Goal: Transaction & Acquisition: Purchase product/service

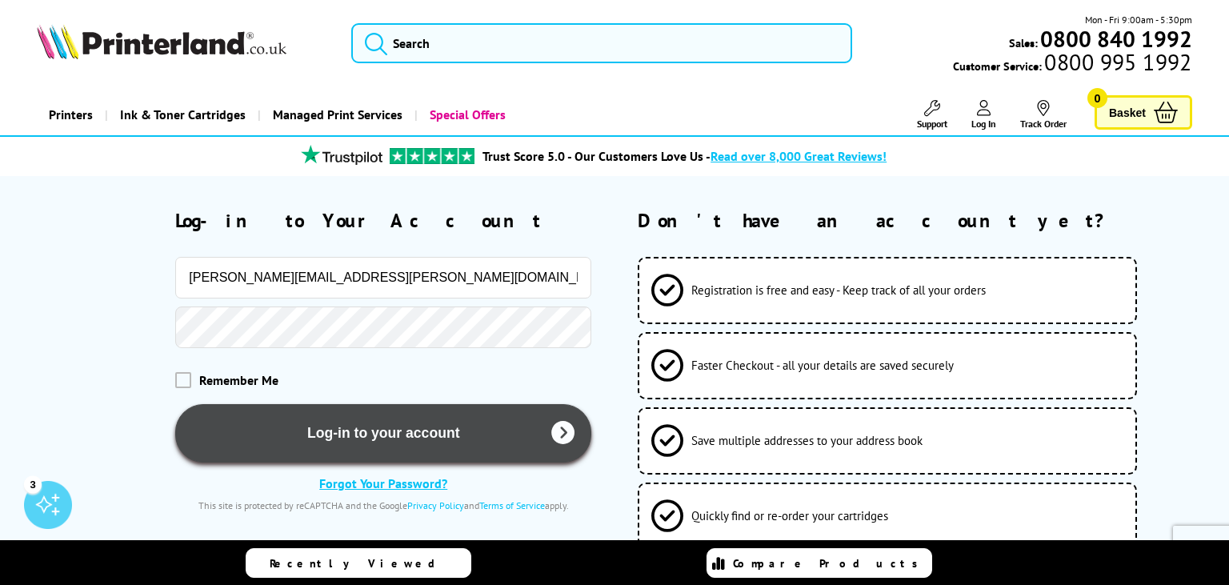
click at [316, 435] on button "Log-in to your account" at bounding box center [383, 433] width 416 height 58
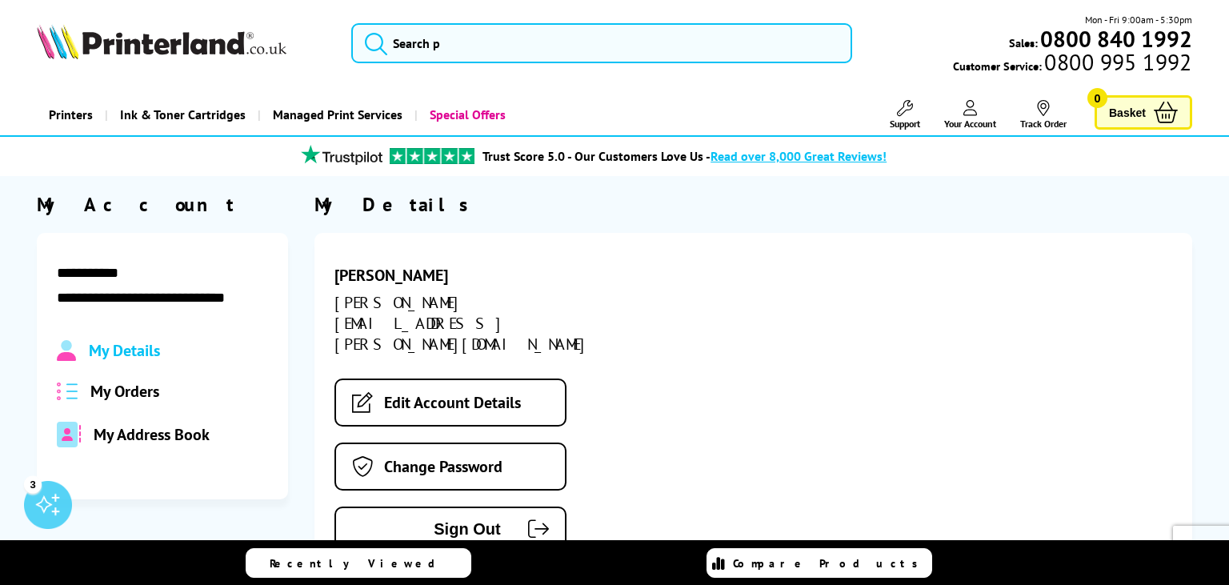
click at [106, 381] on span "My Orders" at bounding box center [124, 391] width 69 height 21
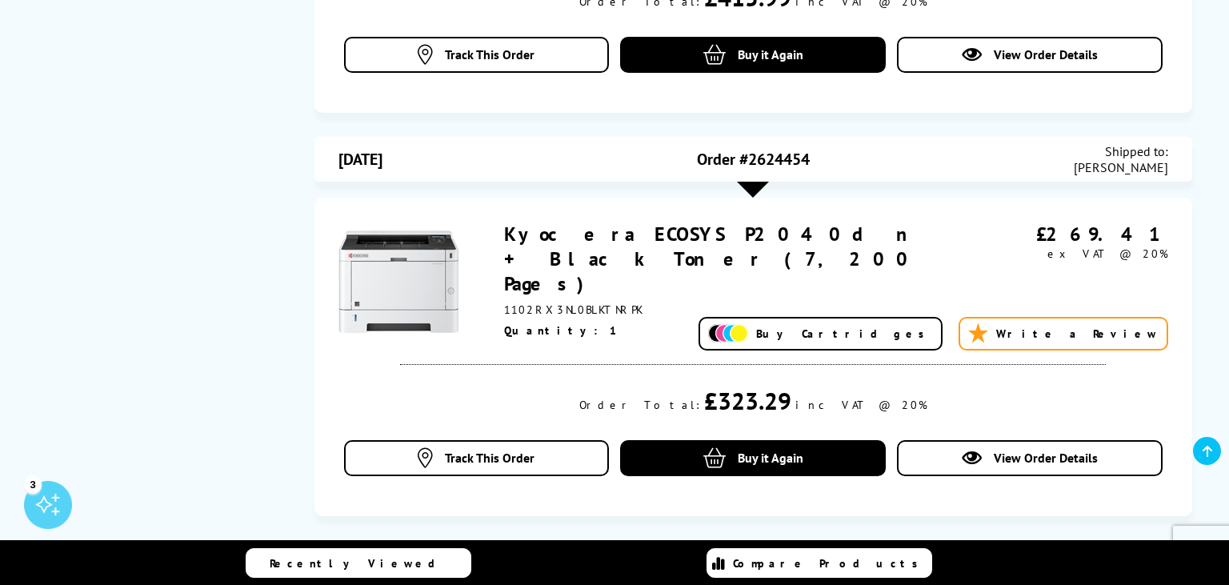
scroll to position [1690, 0]
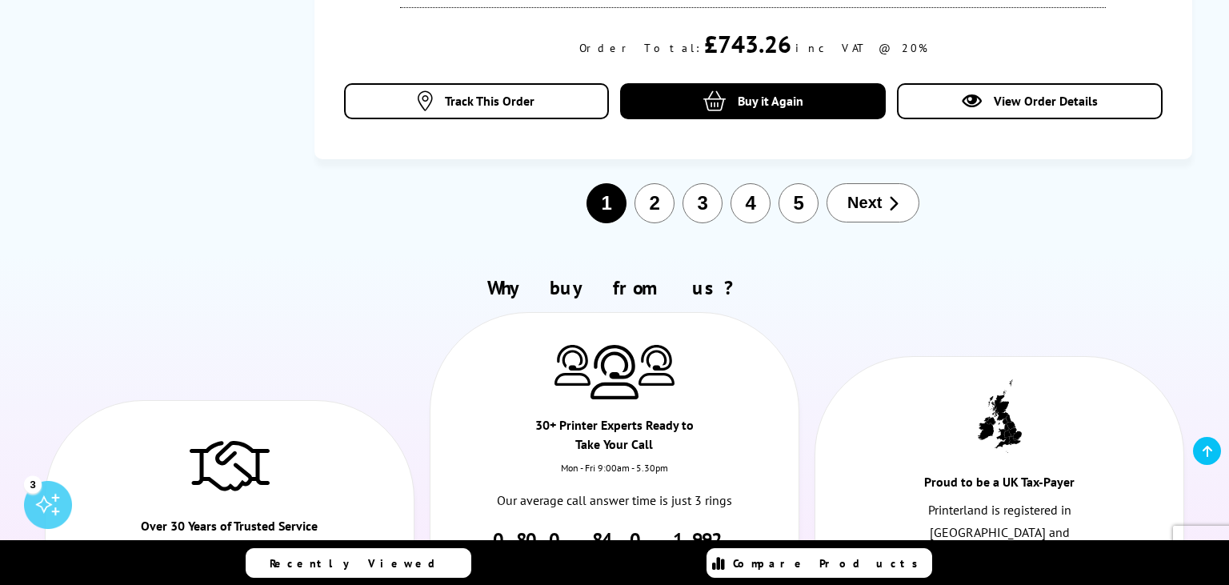
click at [881, 194] on span "Next" at bounding box center [864, 203] width 34 height 18
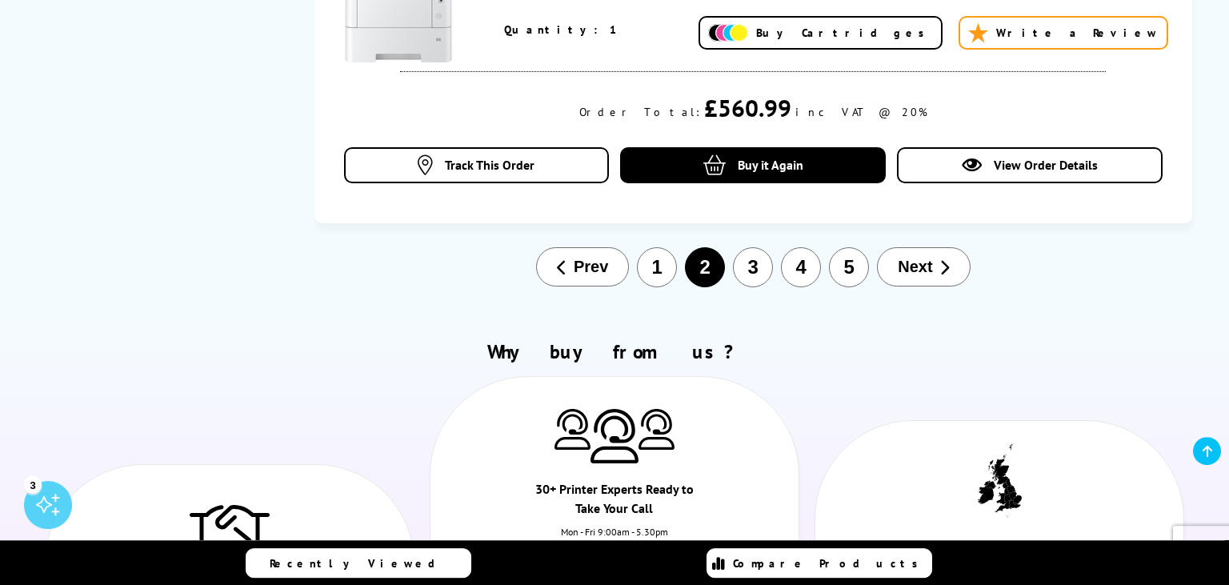
scroll to position [2028, 0]
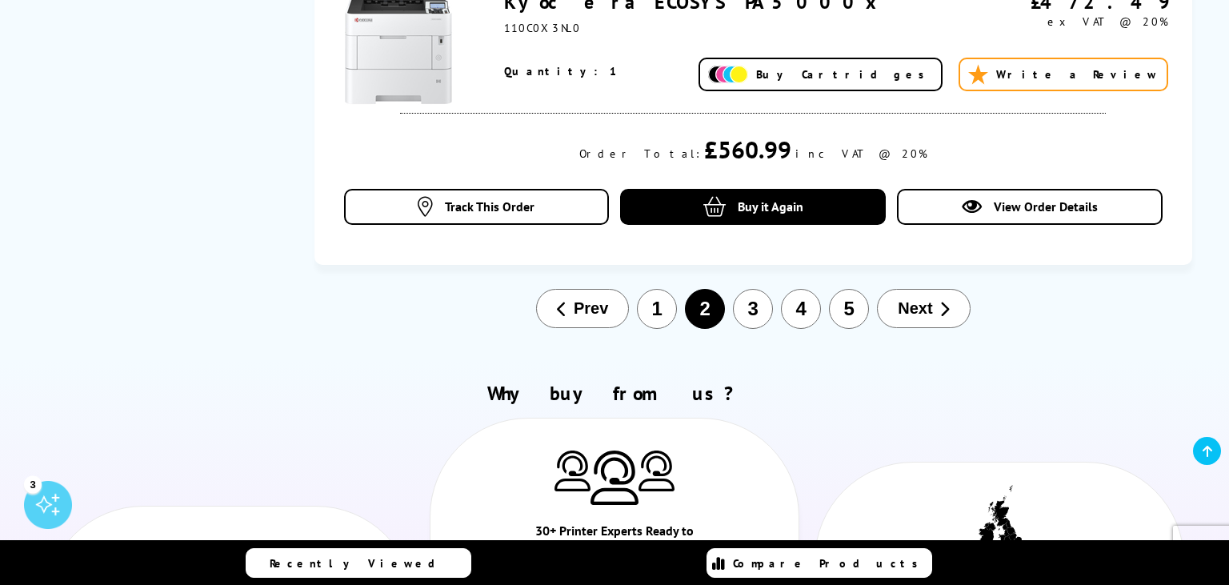
click at [919, 299] on span "Next" at bounding box center [915, 308] width 34 height 18
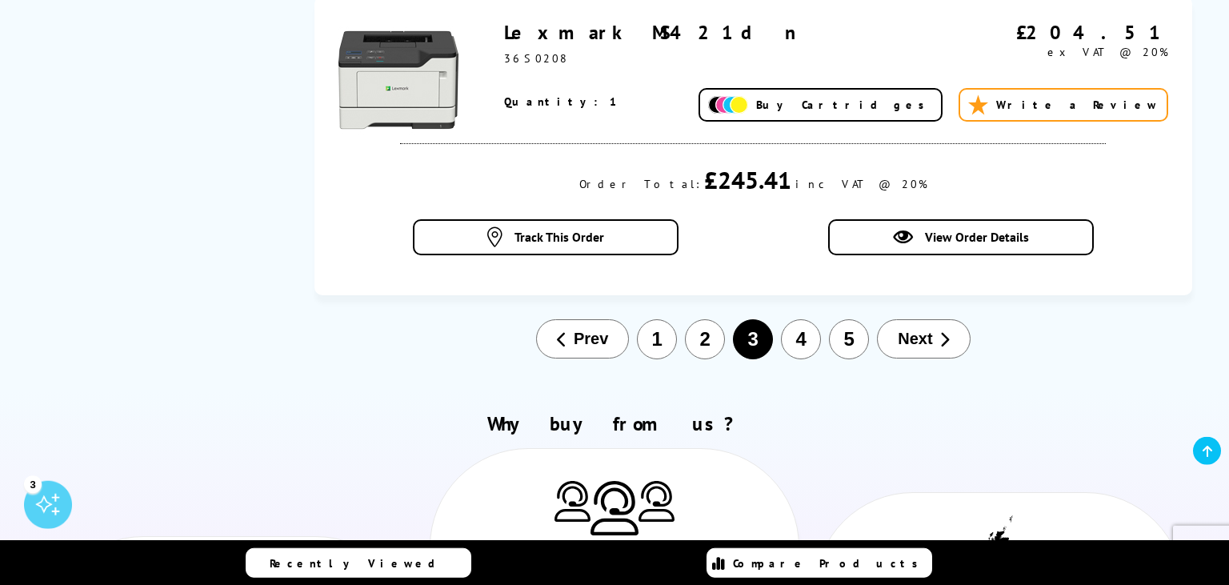
scroll to position [2050, 0]
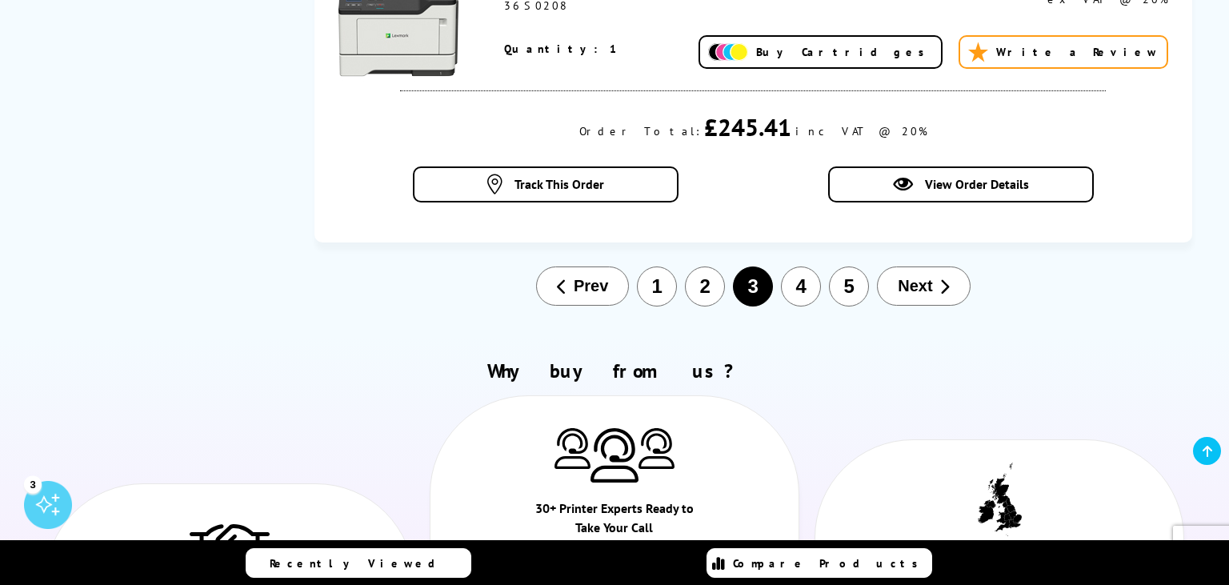
click at [936, 269] on button "Next" at bounding box center [923, 285] width 93 height 39
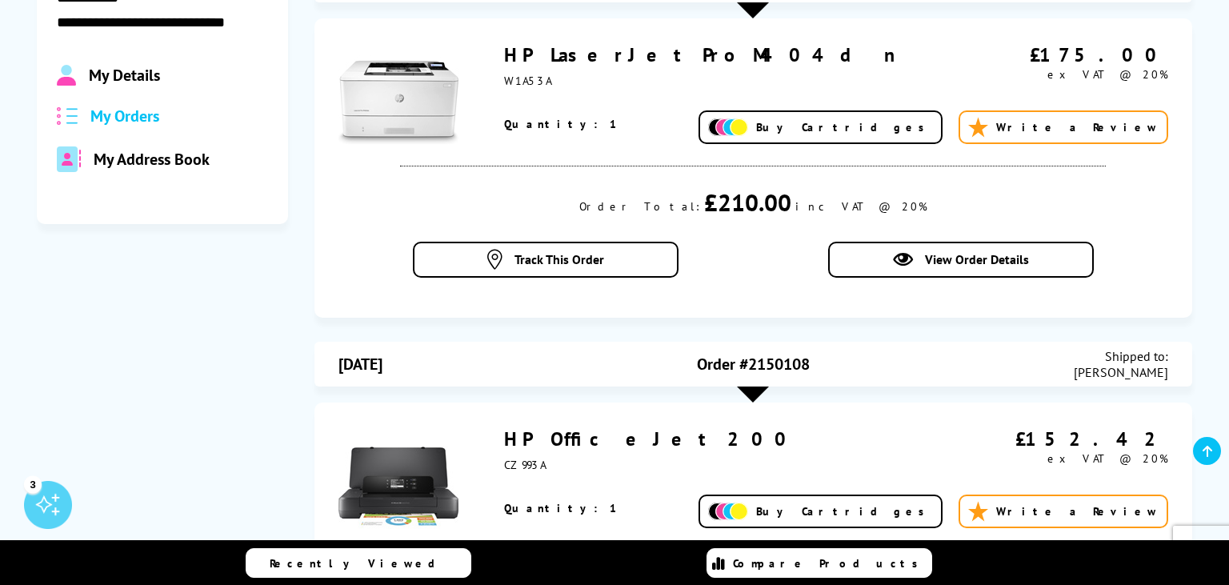
scroll to position [0, 0]
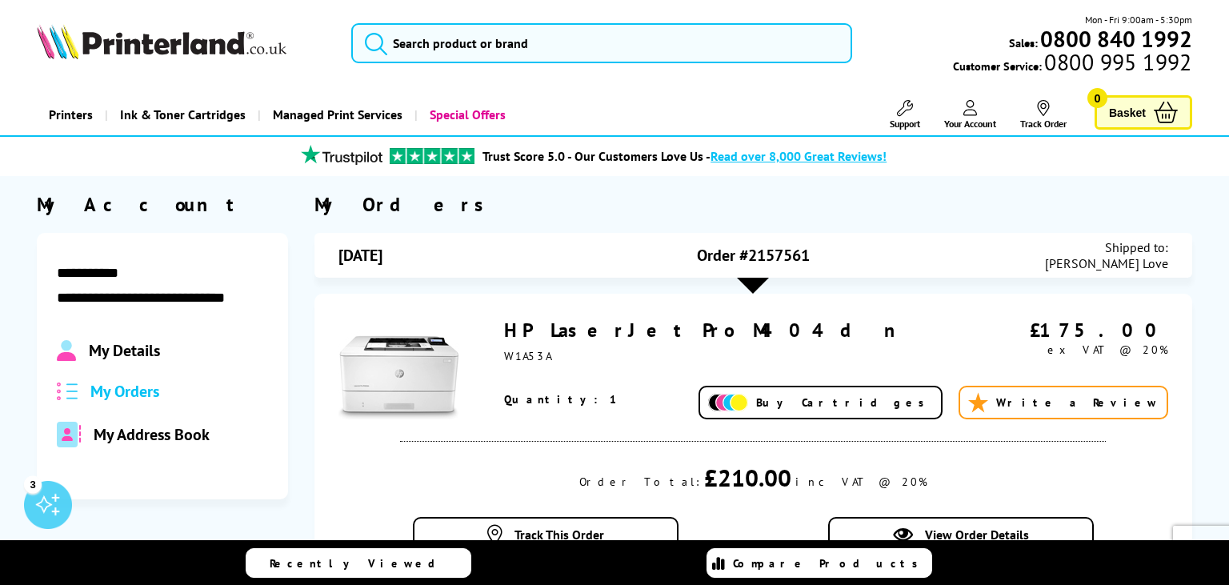
click at [64, 123] on link "Printers" at bounding box center [71, 114] width 68 height 41
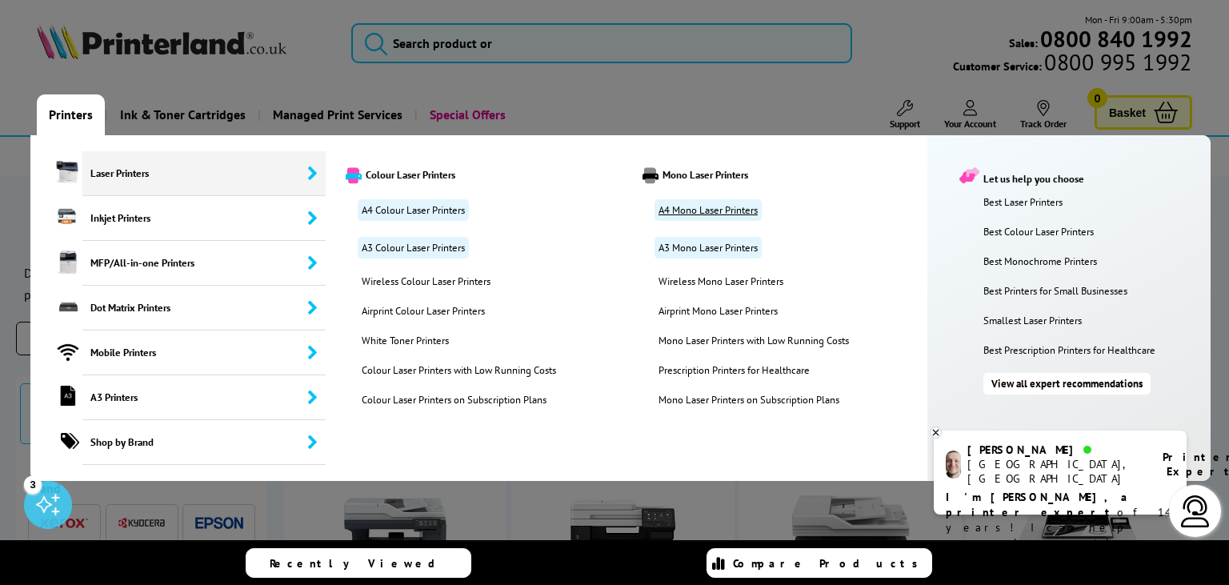
click at [676, 210] on link "A4 Mono Laser Printers" at bounding box center [708, 210] width 107 height 22
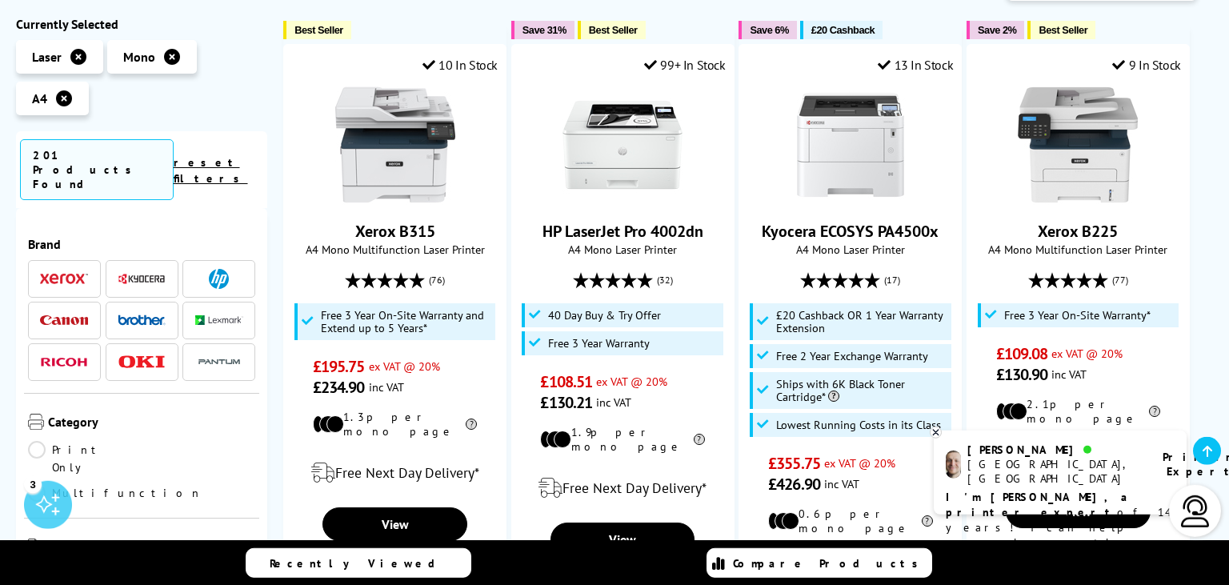
scroll to position [338, 0]
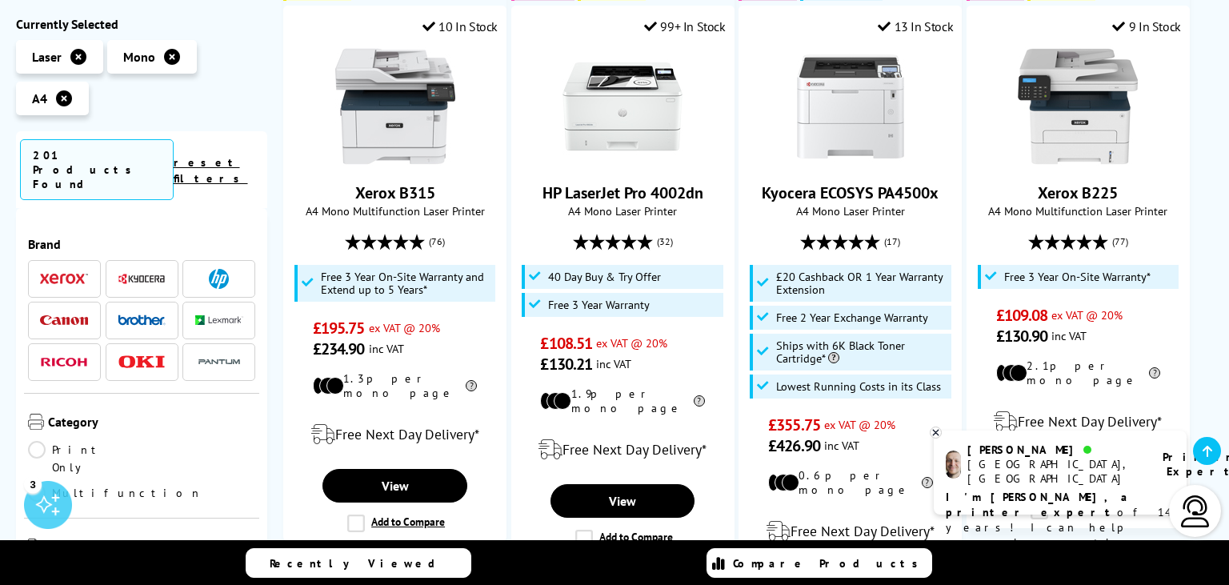
click at [226, 269] on img at bounding box center [219, 279] width 20 height 20
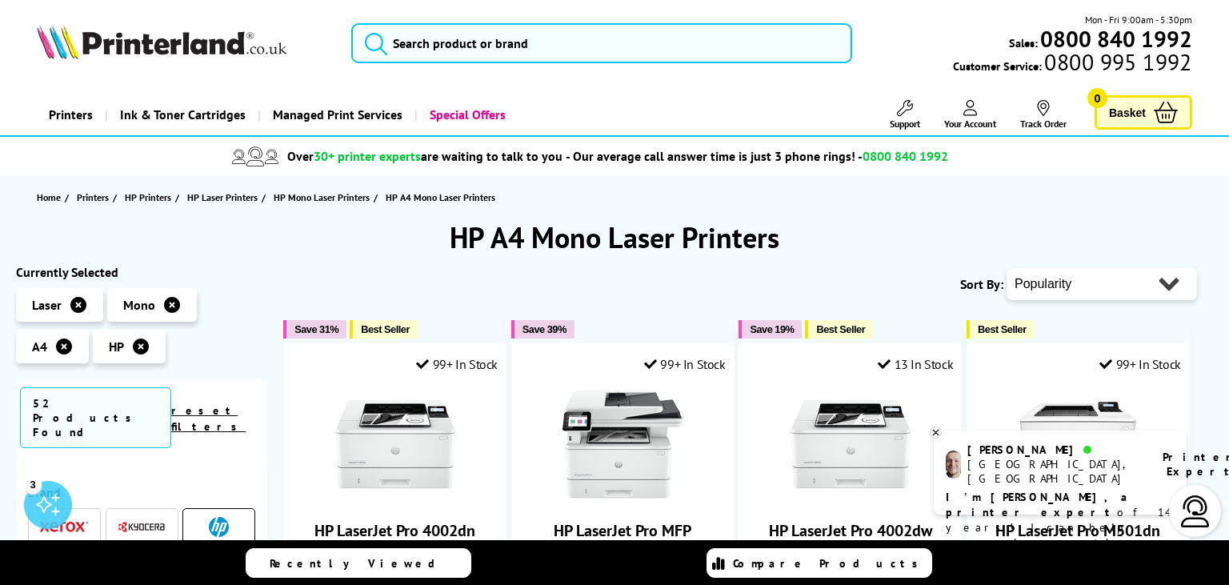
click at [1007, 268] on select "Popularity Rating Price - Low to High Price - High to Low Running Costs - Low t…" at bounding box center [1102, 284] width 190 height 32
select select "Price Ascending"
click option "Price - Low to High" at bounding box center [0, 0] width 0 height 0
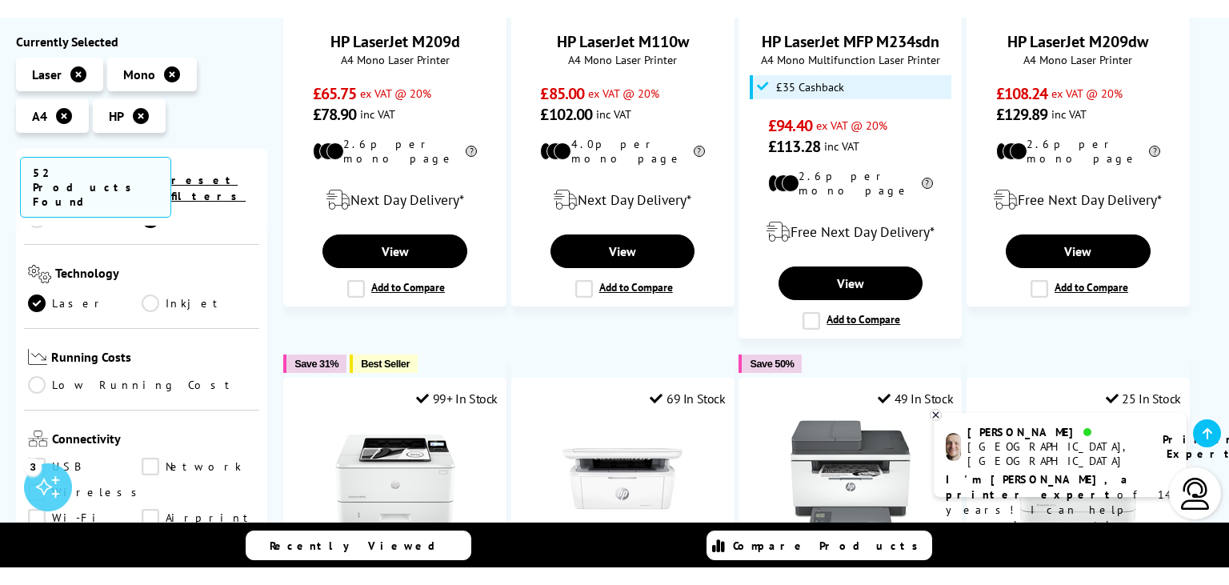
scroll to position [699, 0]
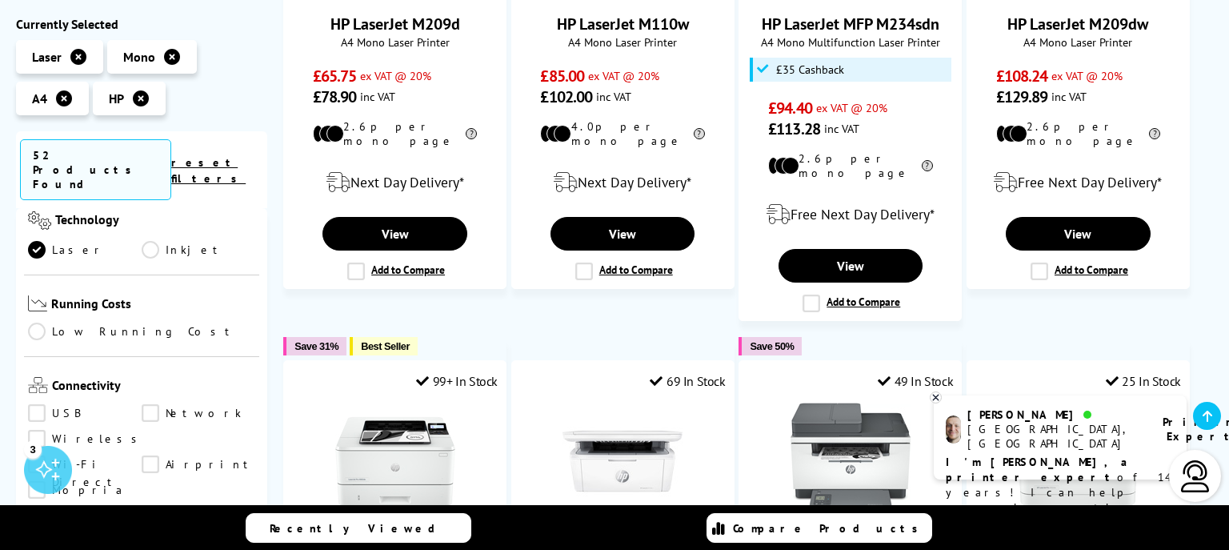
click at [37, 405] on ul "USB Network Wireless Wi-Fi Direct Airprint Mopria Bluetooth" at bounding box center [141, 469] width 227 height 128
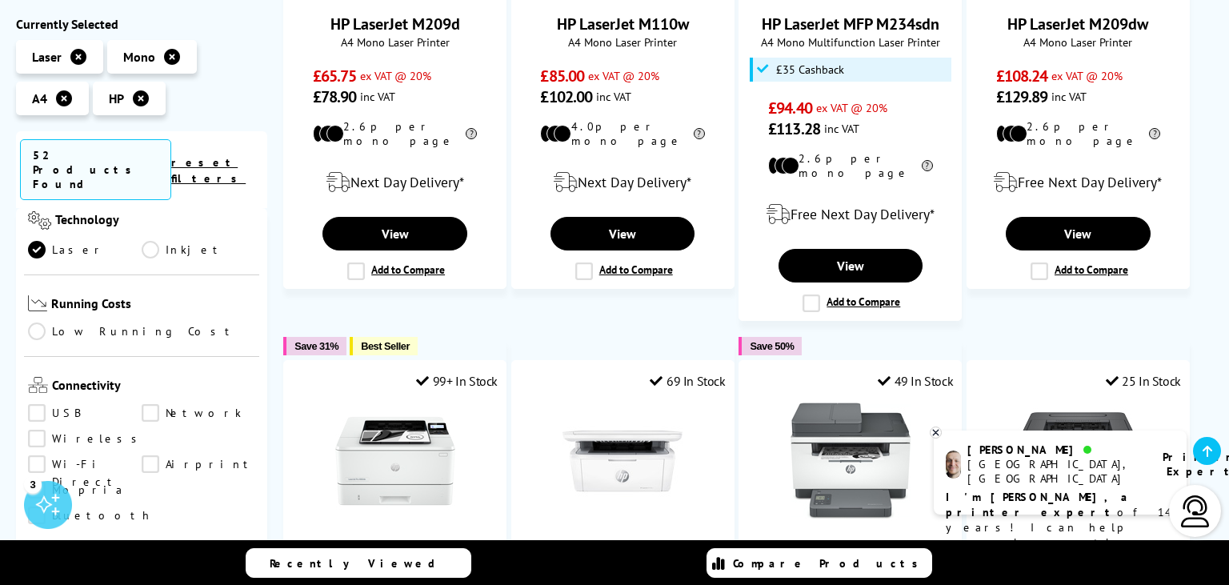
click at [36, 405] on link "USB" at bounding box center [85, 414] width 114 height 18
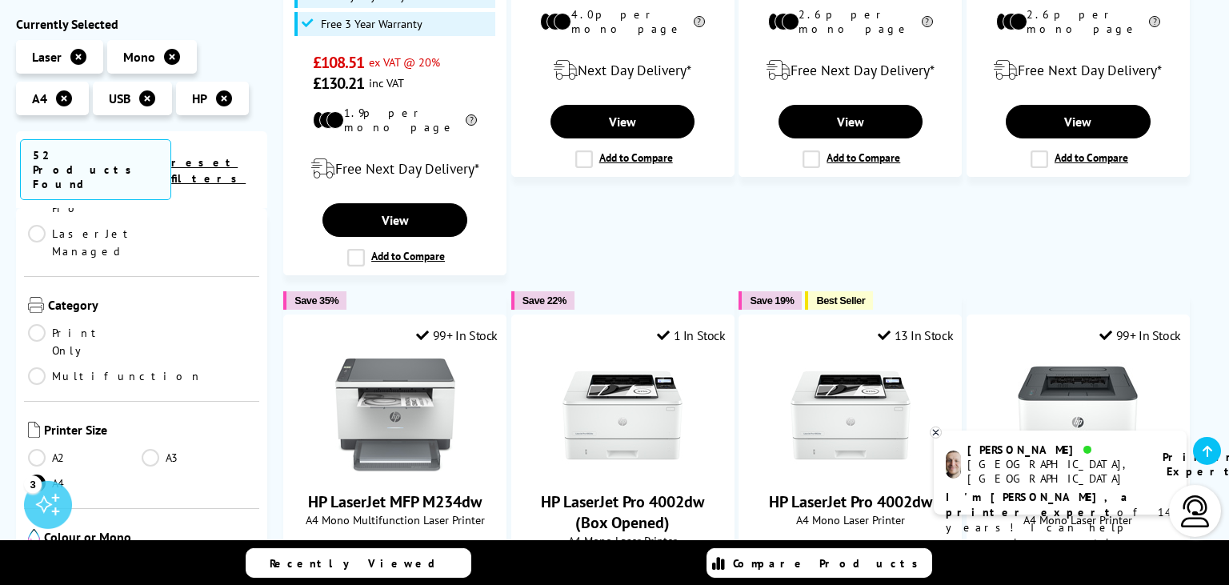
scroll to position [1352, 0]
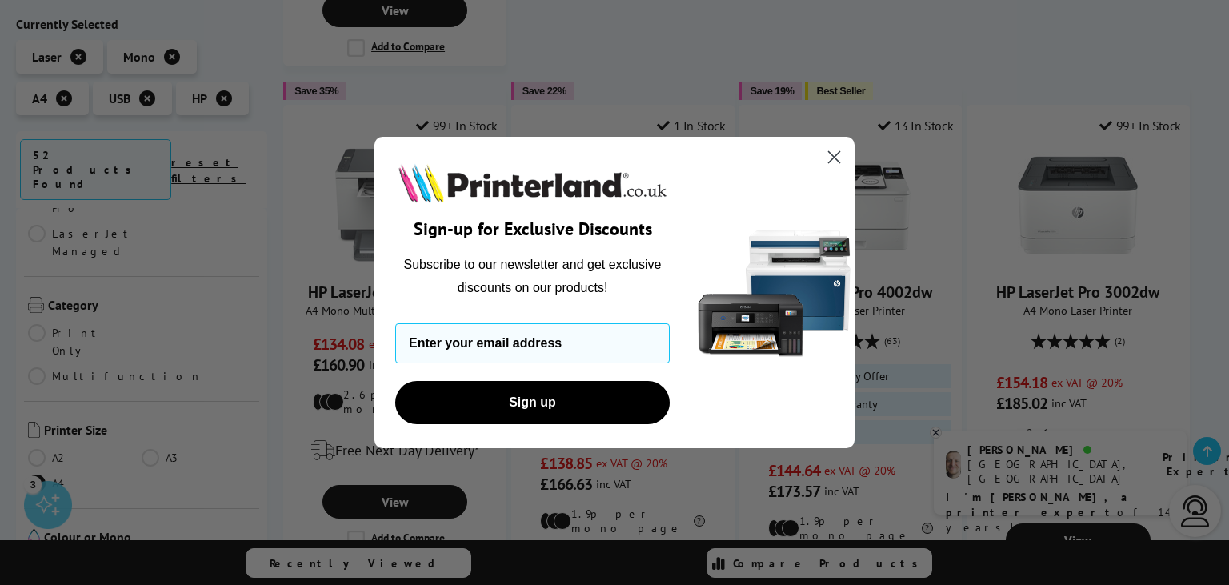
click at [834, 153] on circle "Close dialog" at bounding box center [834, 157] width 26 height 26
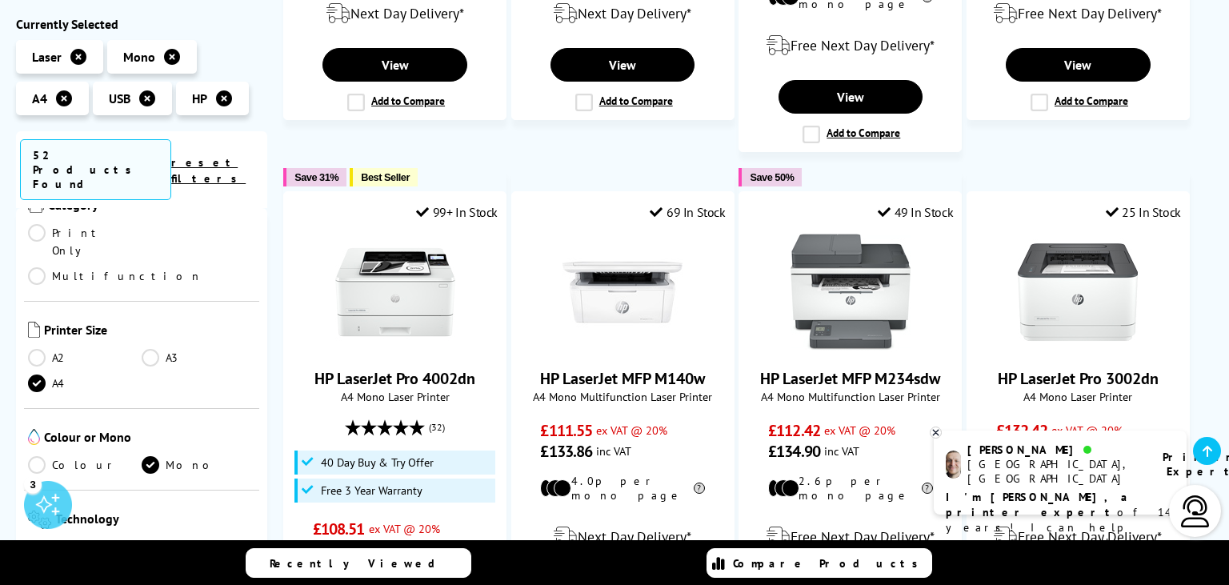
scroll to position [699, 0]
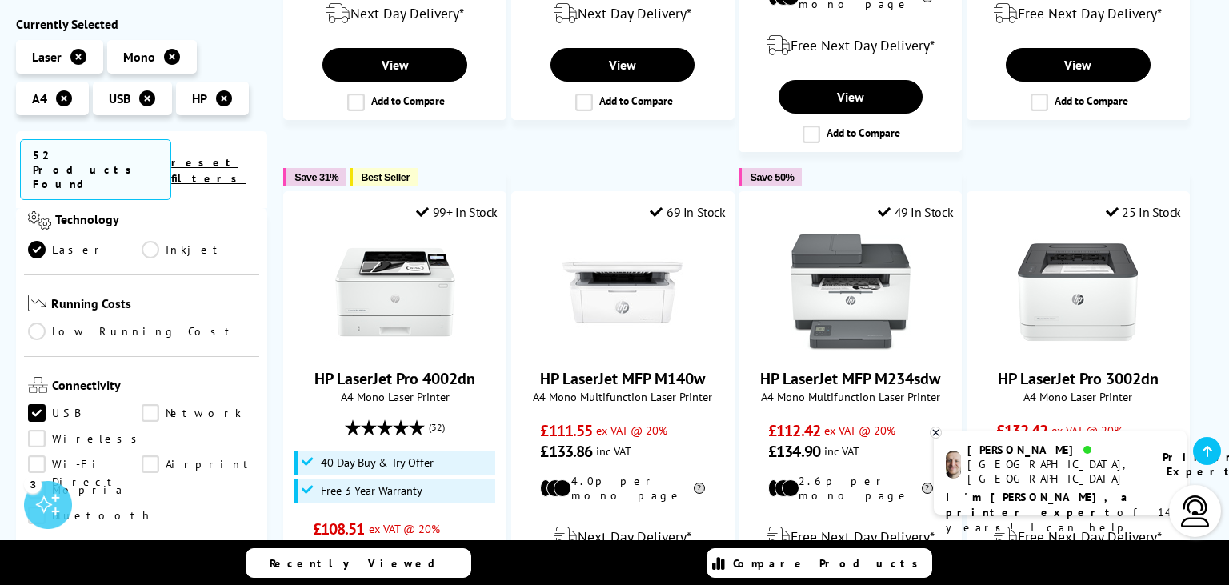
click at [150, 405] on link "Network" at bounding box center [199, 414] width 114 height 18
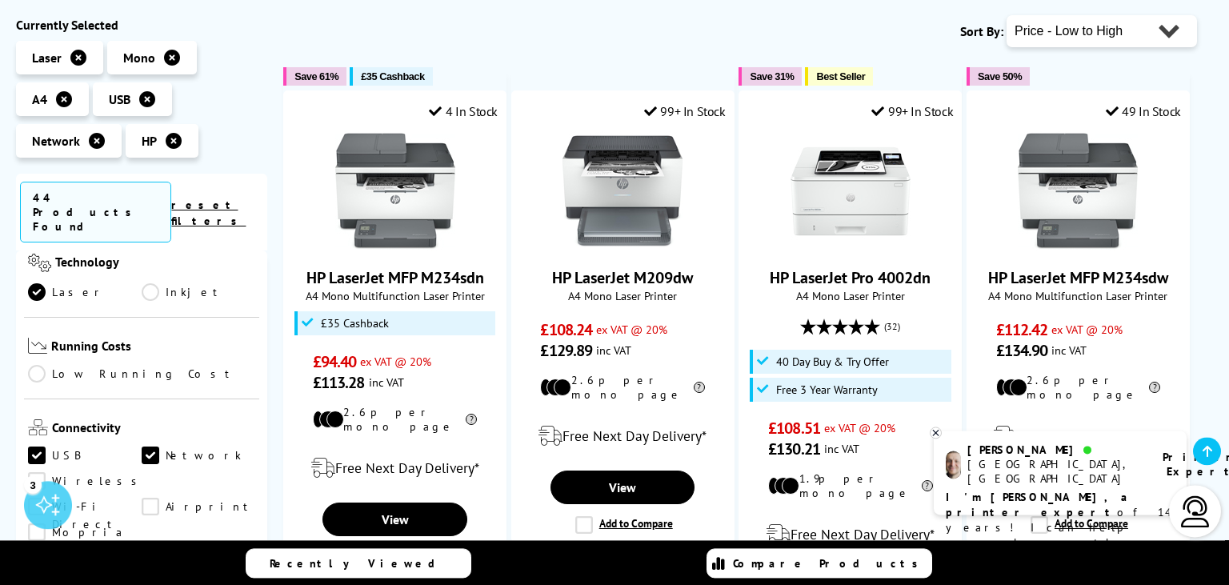
scroll to position [253, 0]
click at [938, 431] on icon at bounding box center [936, 433] width 6 height 6
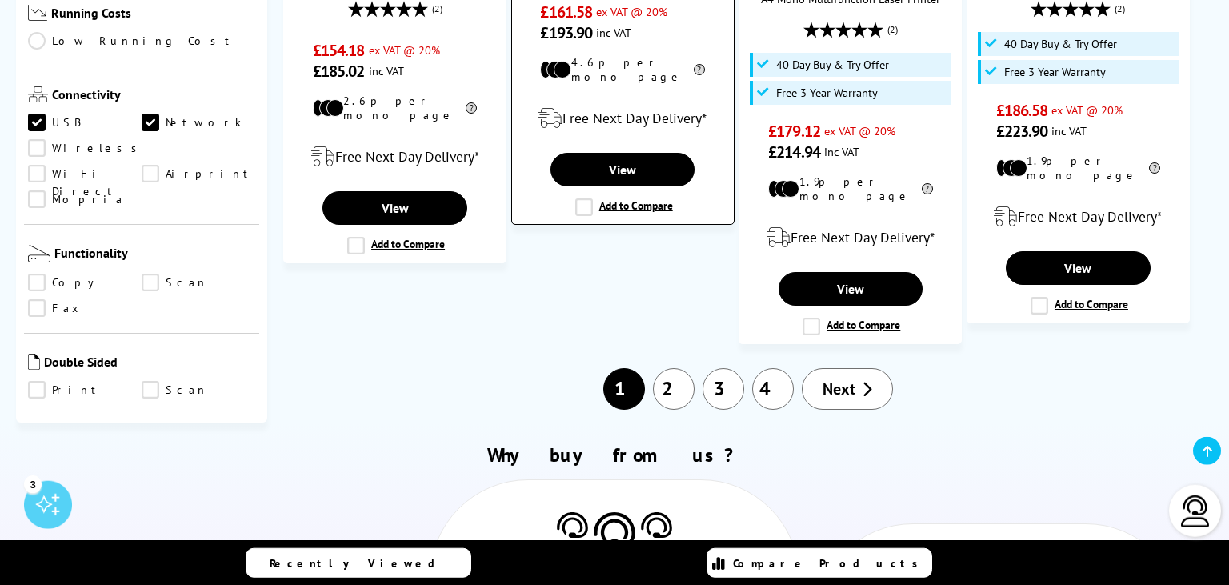
scroll to position [1943, 0]
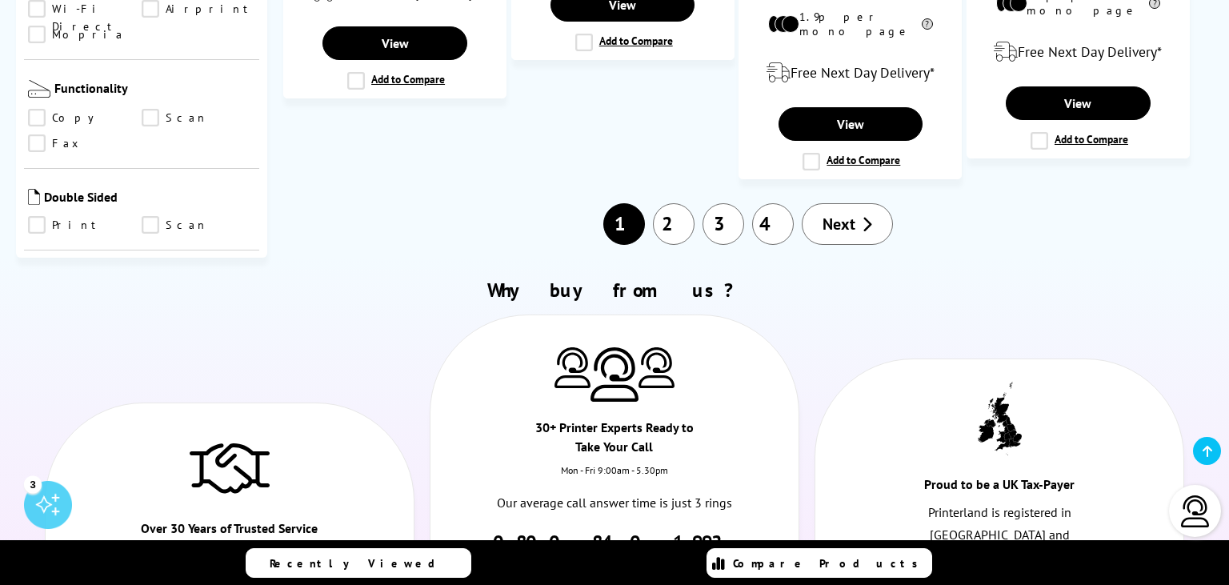
click at [838, 214] on span "Next" at bounding box center [839, 224] width 33 height 21
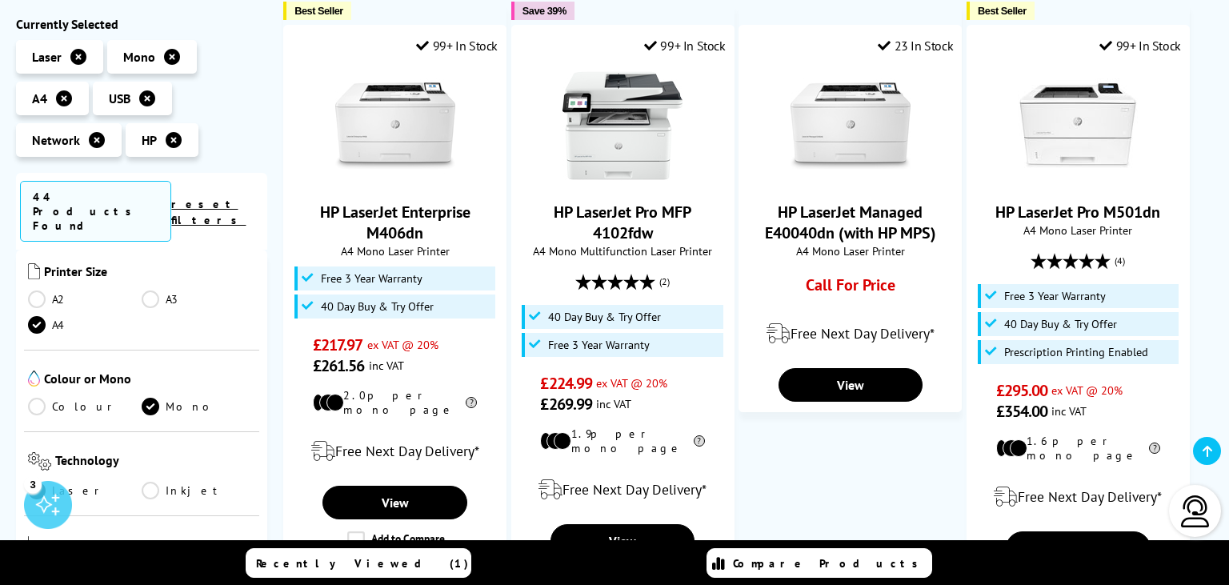
scroll to position [899, 0]
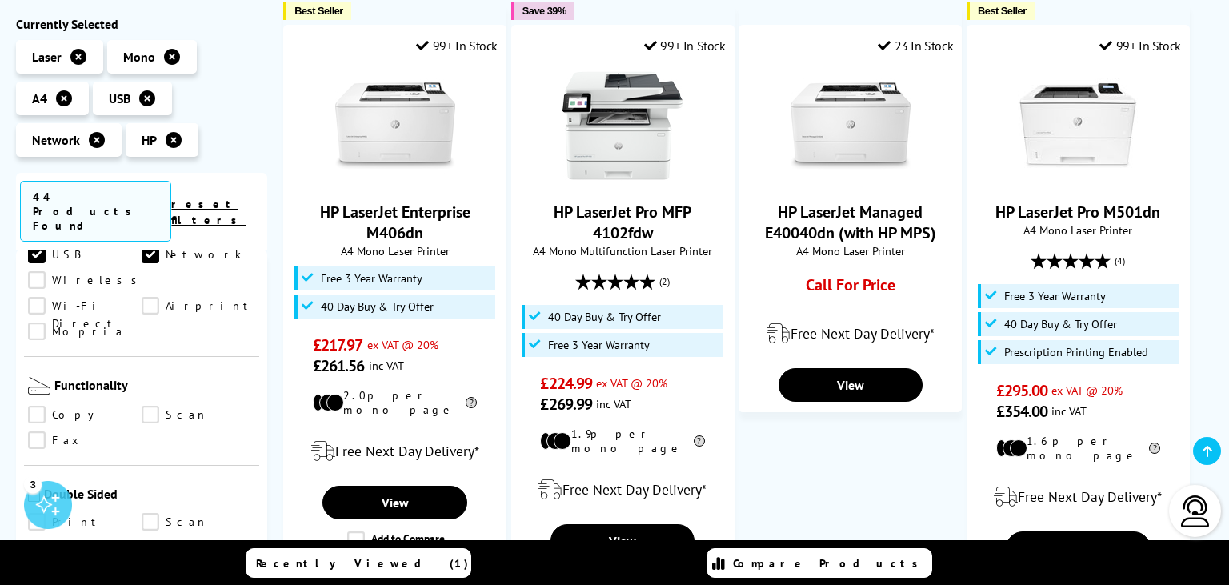
click at [40, 514] on link "Print" at bounding box center [85, 523] width 114 height 18
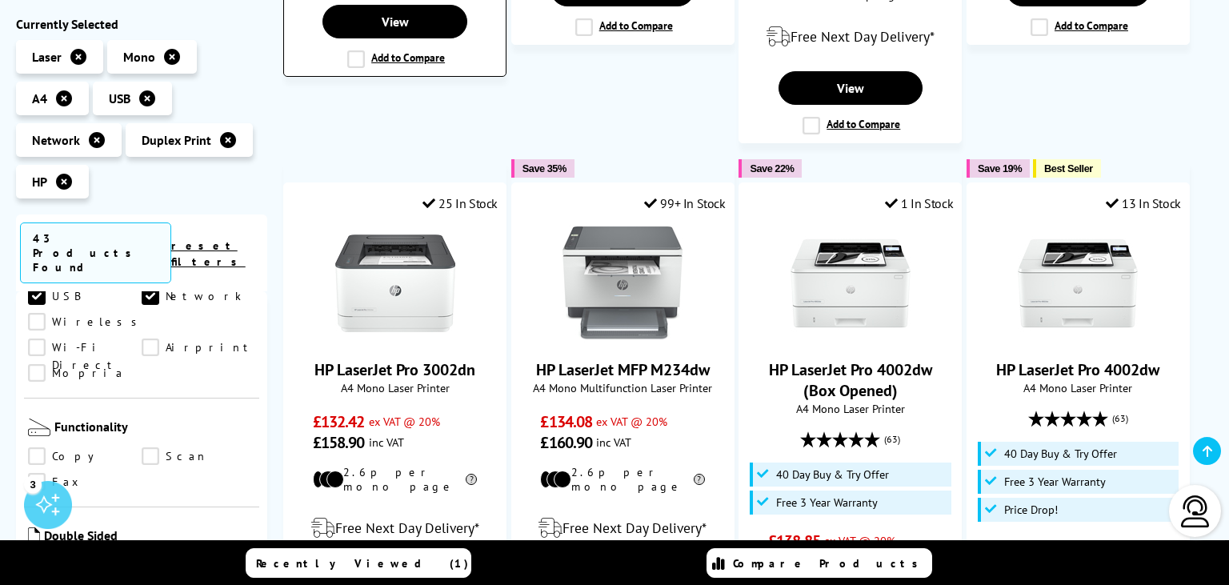
scroll to position [675, 0]
